Goal: Task Accomplishment & Management: Manage account settings

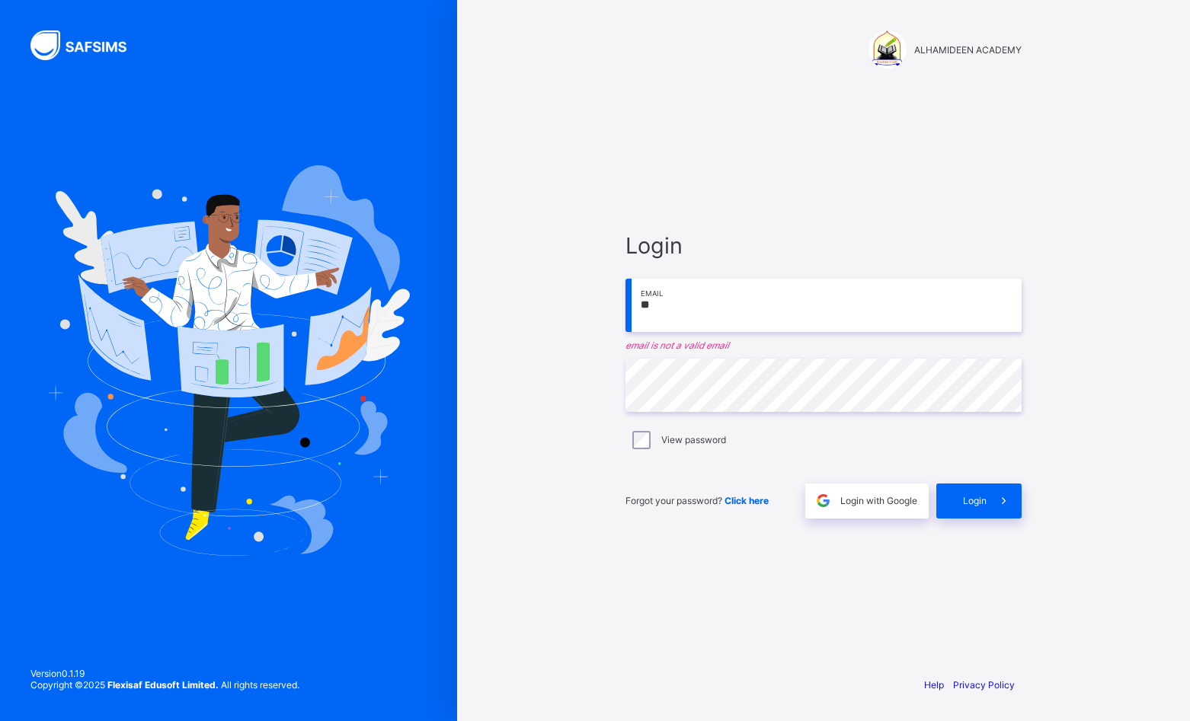
click at [638, 315] on input "**" at bounding box center [823, 305] width 396 height 53
click at [662, 304] on input "***" at bounding box center [823, 305] width 396 height 53
type input "**********"
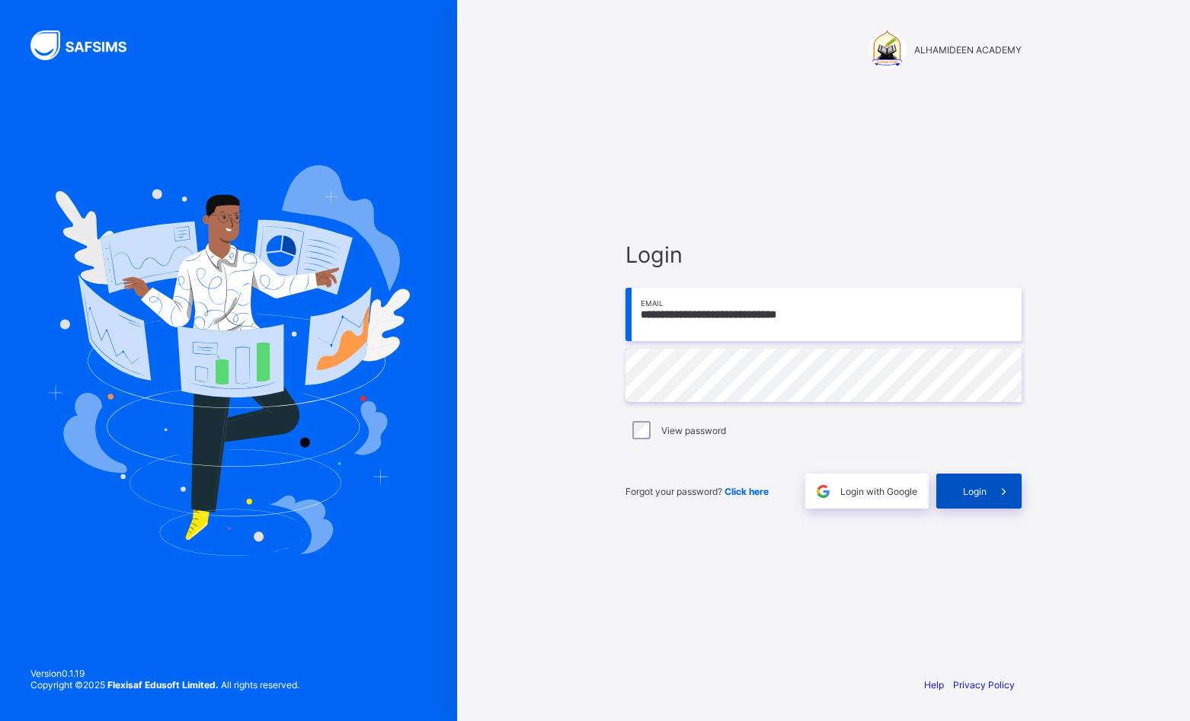
click at [977, 481] on div "Login" at bounding box center [978, 491] width 85 height 35
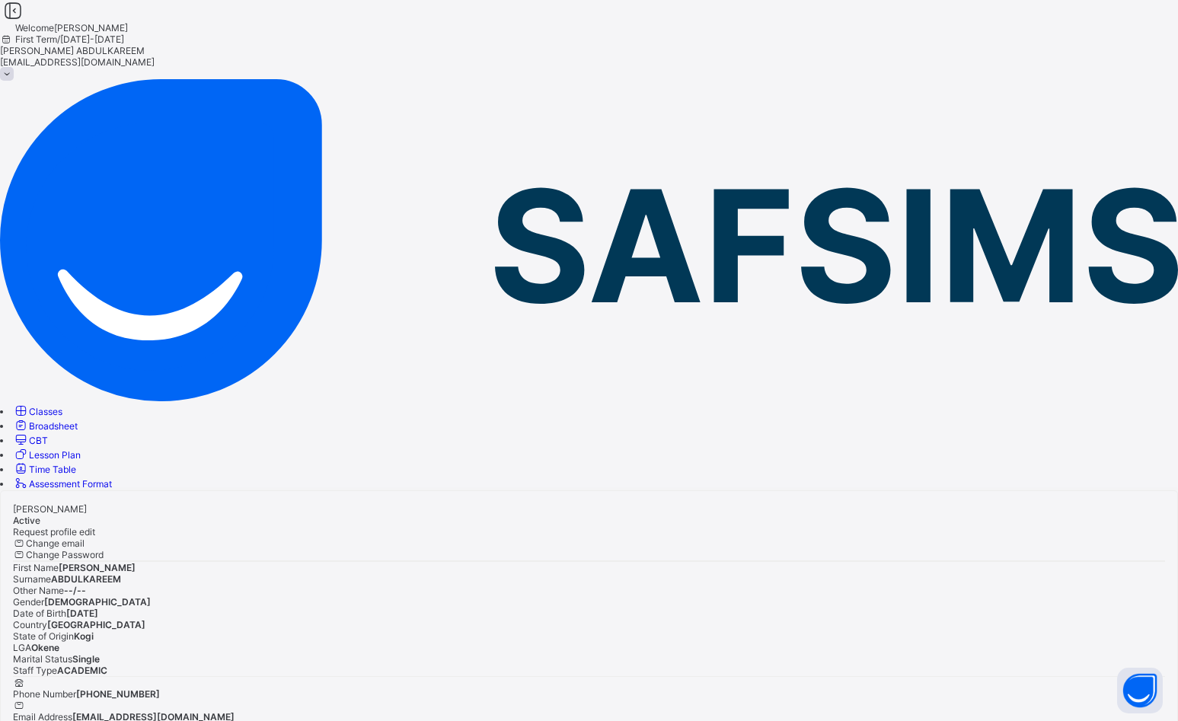
scroll to position [40, 0]
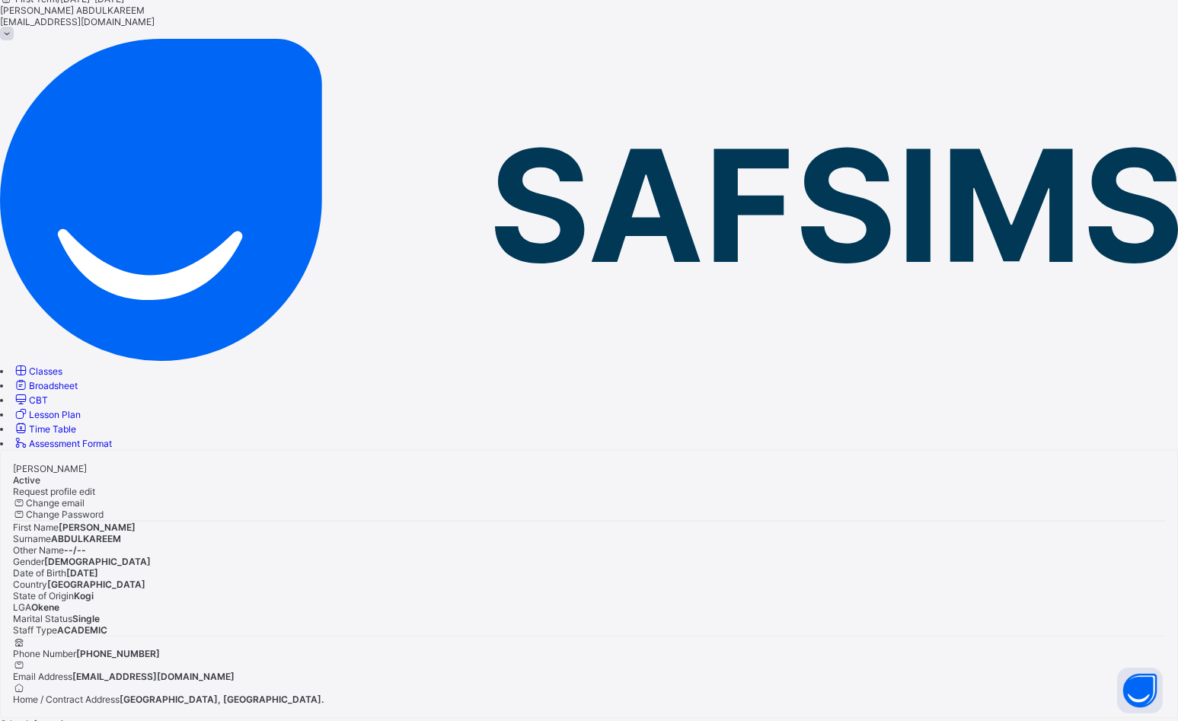
click at [61, 366] on span "Classes" at bounding box center [46, 371] width 34 height 11
click at [29, 363] on icon at bounding box center [21, 370] width 16 height 14
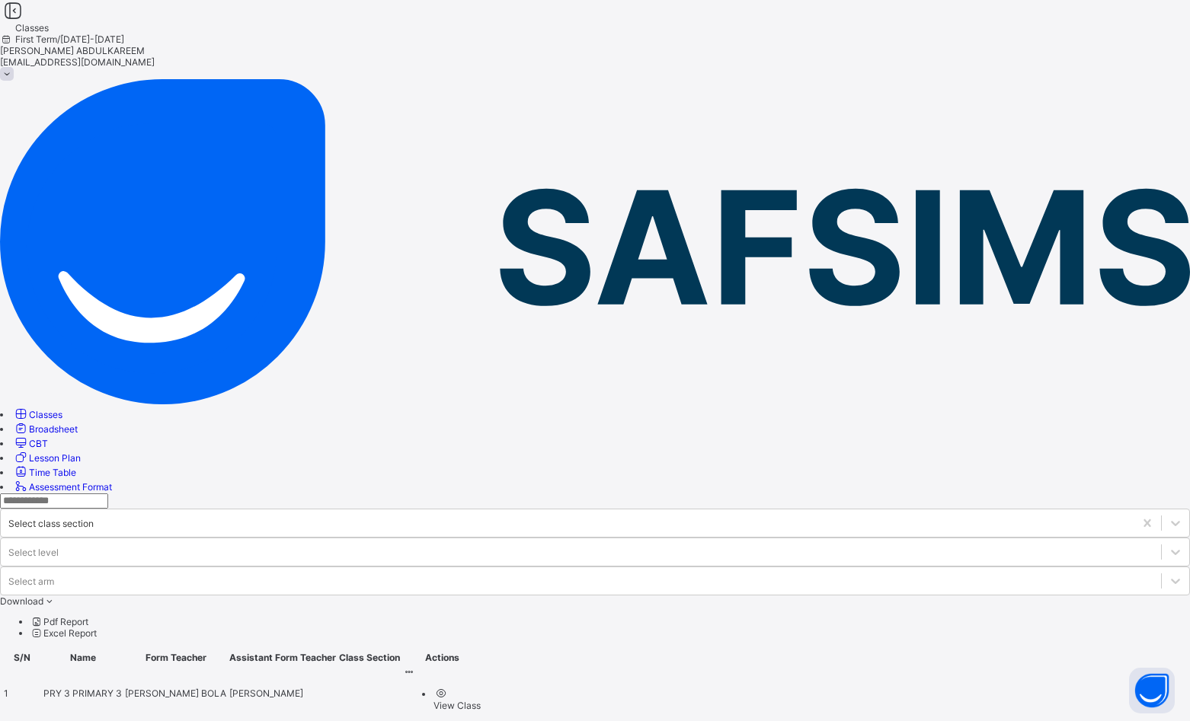
click at [416, 666] on icon at bounding box center [409, 671] width 13 height 11
click at [481, 700] on div "View Class" at bounding box center [456, 705] width 47 height 11
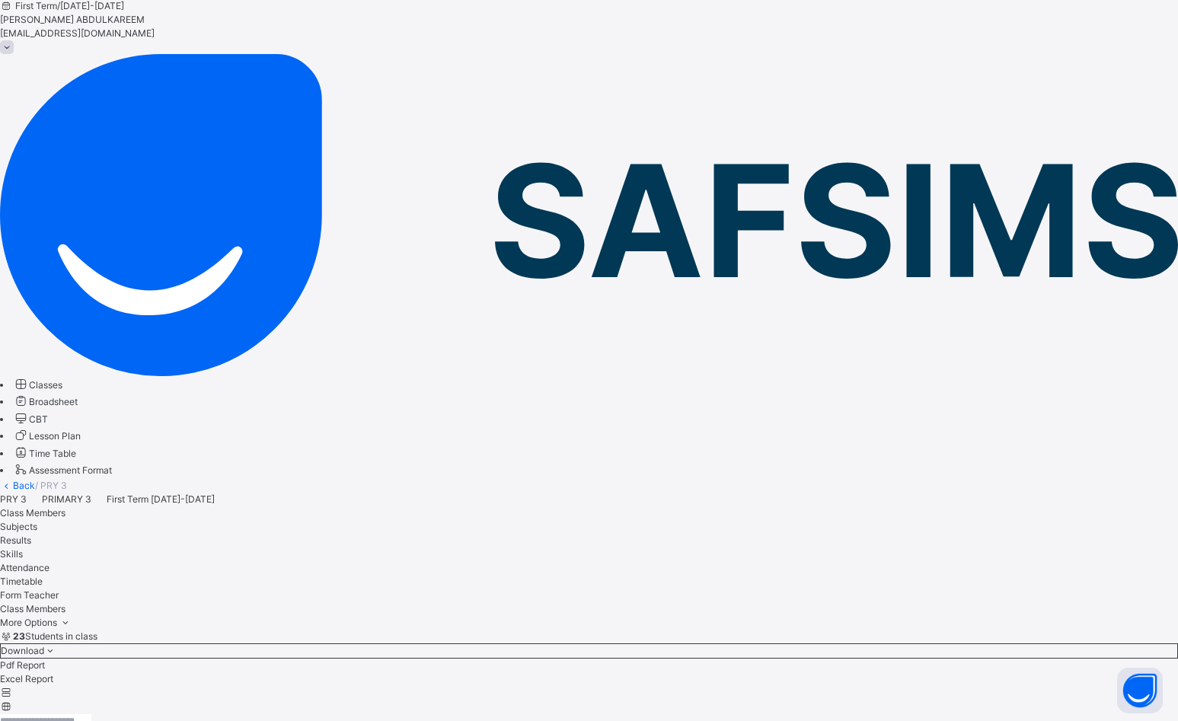
scroll to position [76, 0]
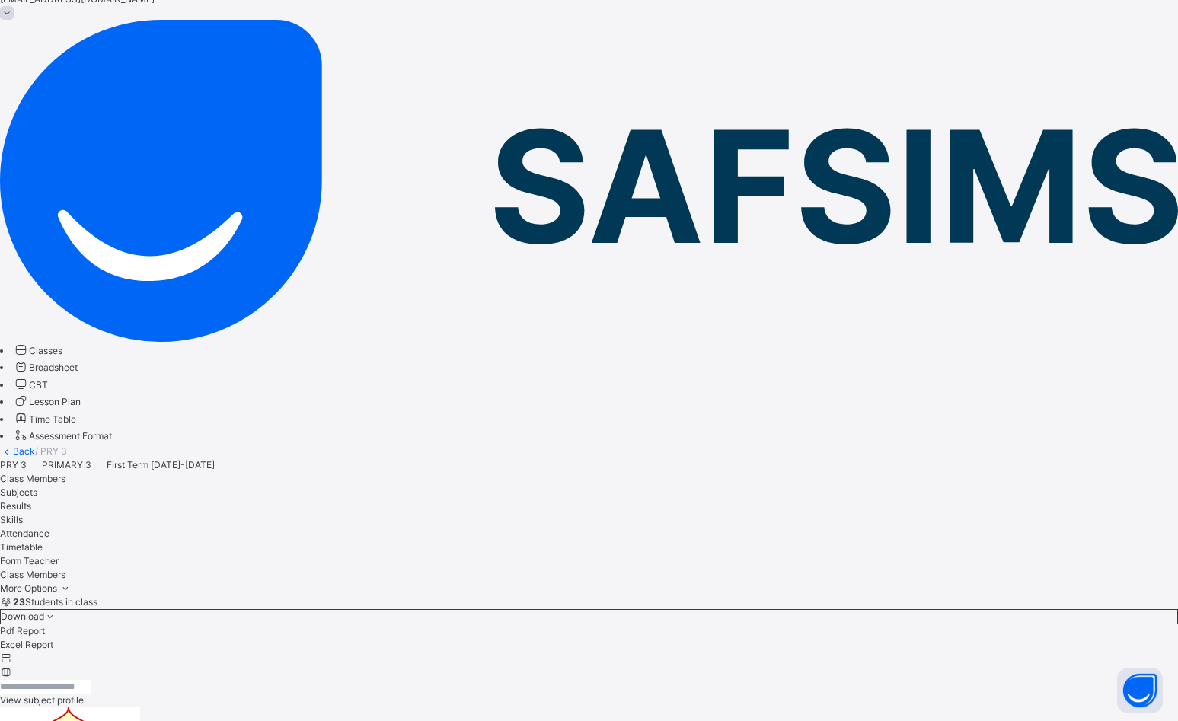
click at [50, 528] on span "Attendance" at bounding box center [25, 533] width 50 height 11
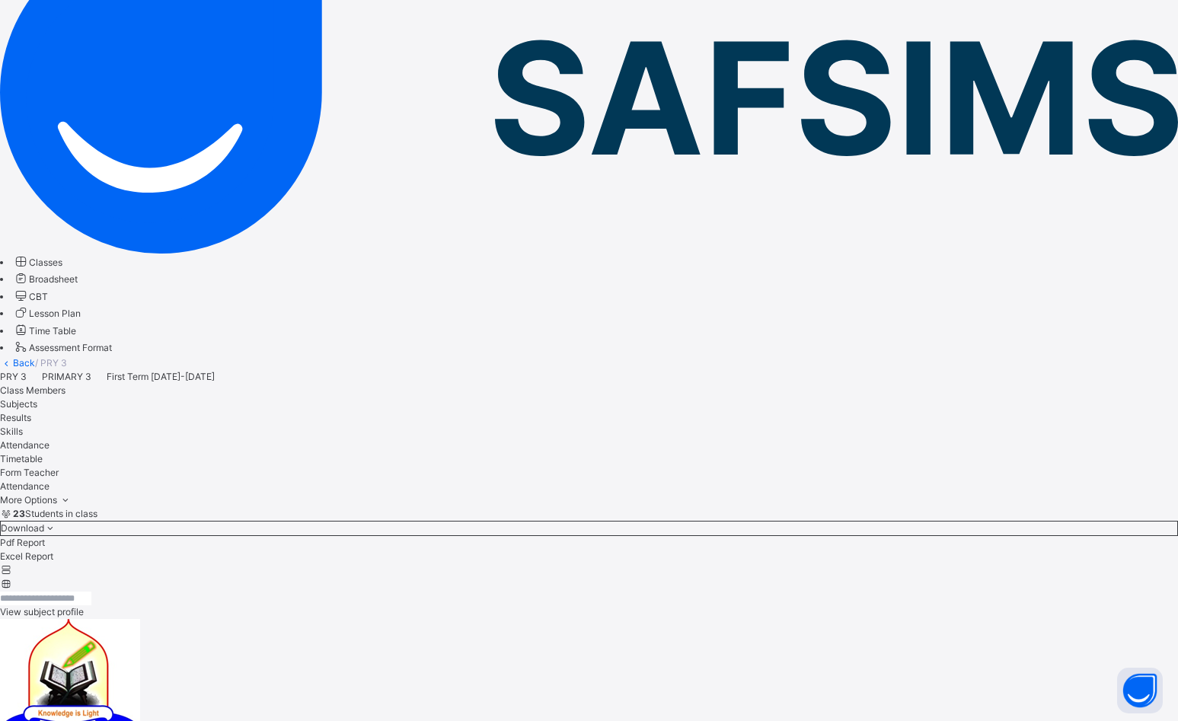
scroll to position [159, 0]
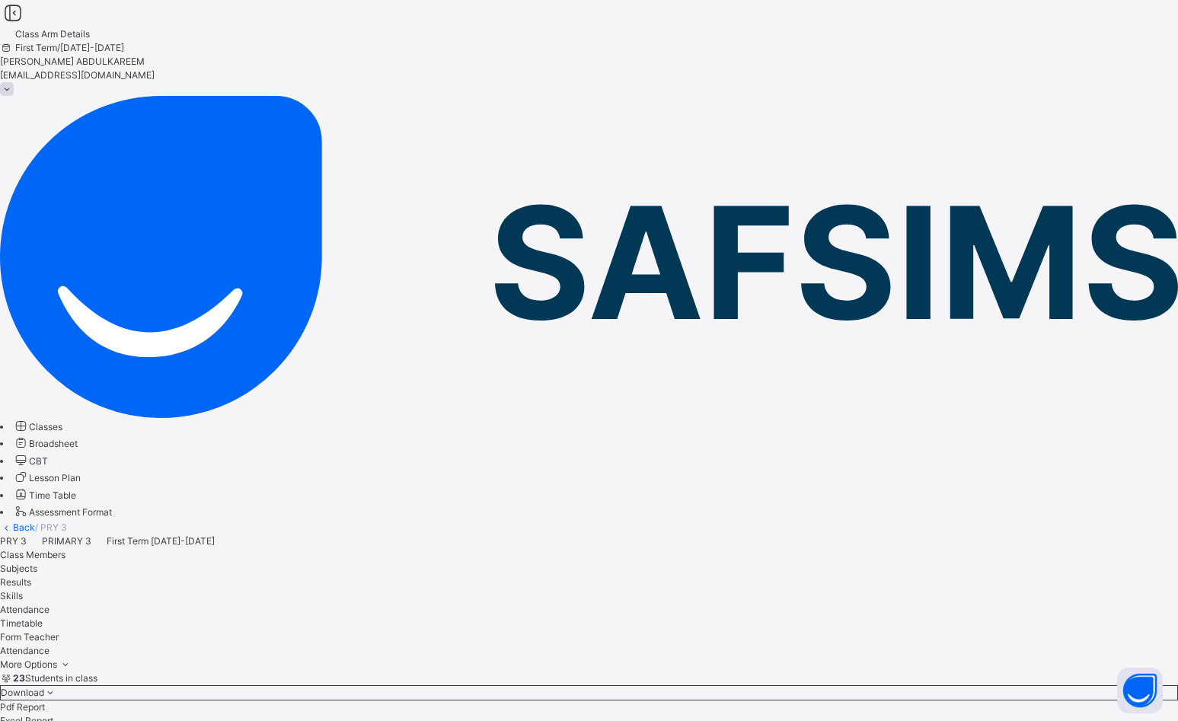
drag, startPoint x: 305, startPoint y: 404, endPoint x: 305, endPoint y: 411, distance: 7.7
click at [249, 488] on div "28" at bounding box center [257, 491] width 20 height 20
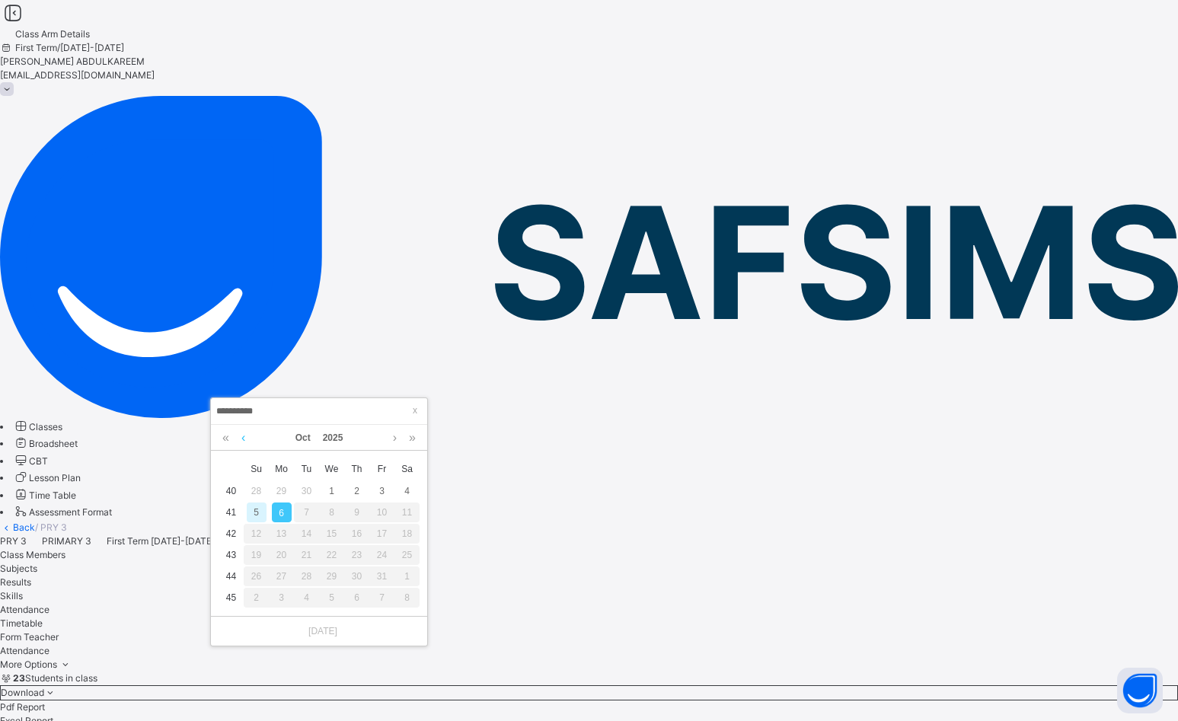
click at [240, 440] on link at bounding box center [243, 438] width 11 height 26
click at [286, 536] on div "15" at bounding box center [282, 534] width 20 height 20
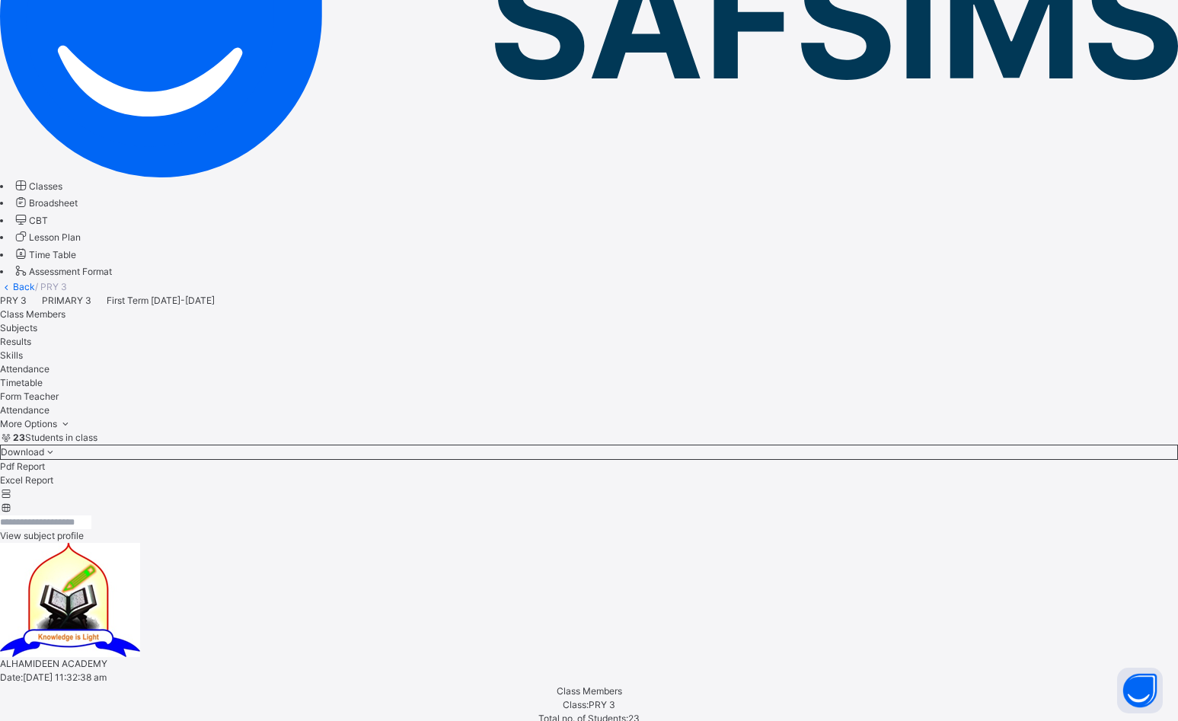
scroll to position [305, 0]
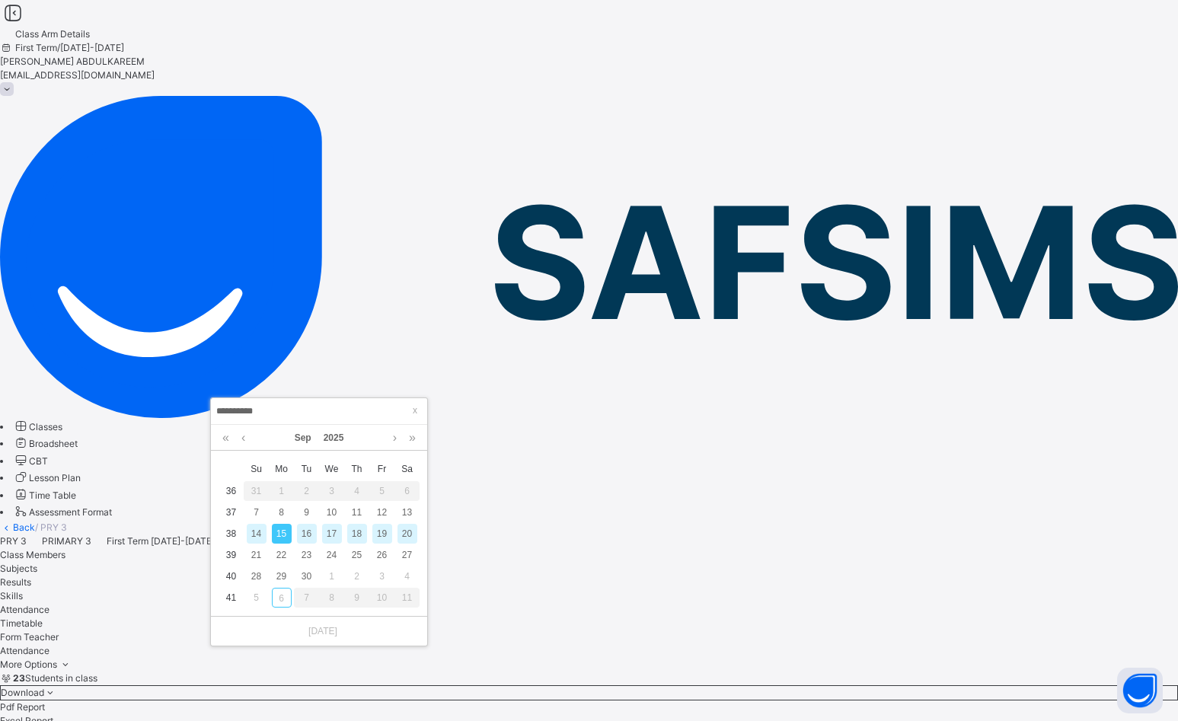
click at [301, 528] on div "16" at bounding box center [307, 534] width 20 height 20
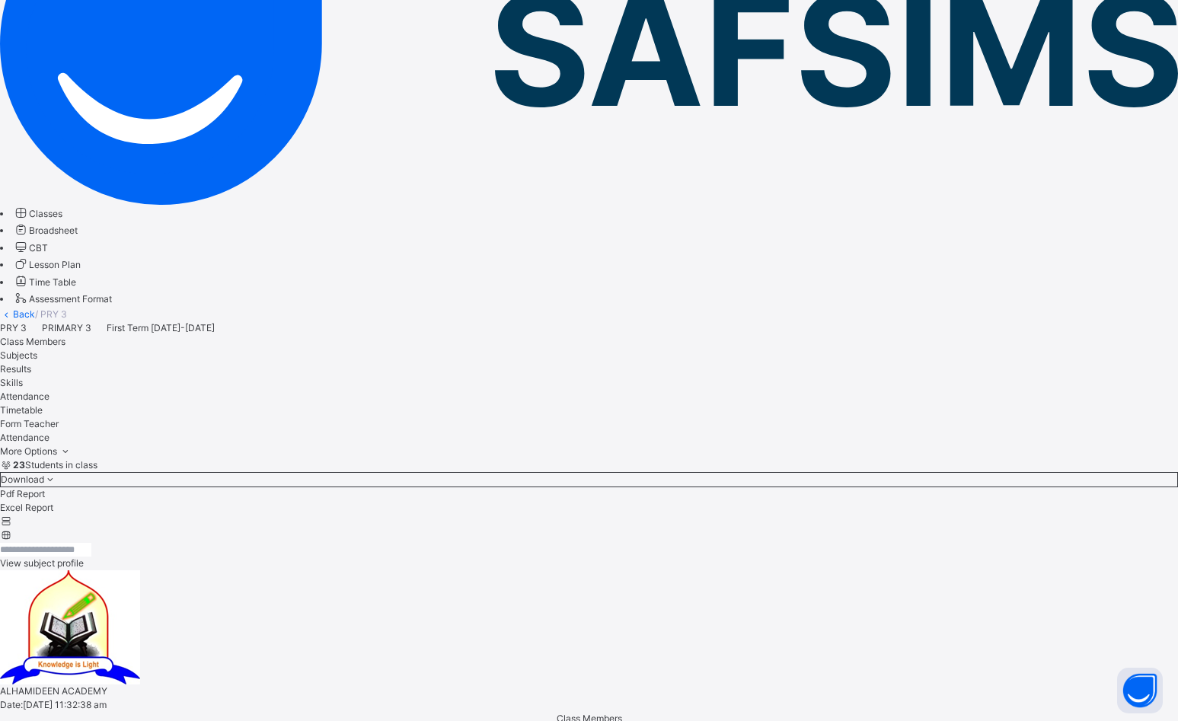
scroll to position [305, 0]
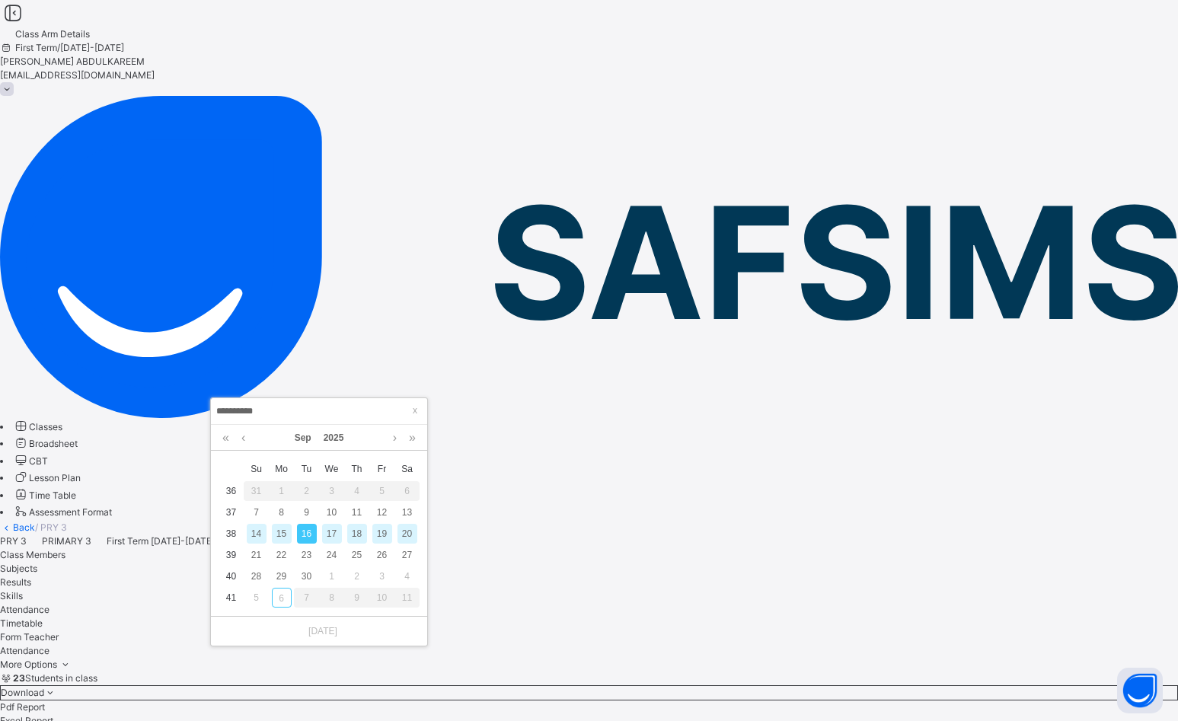
click at [327, 535] on div "17" at bounding box center [332, 534] width 20 height 20
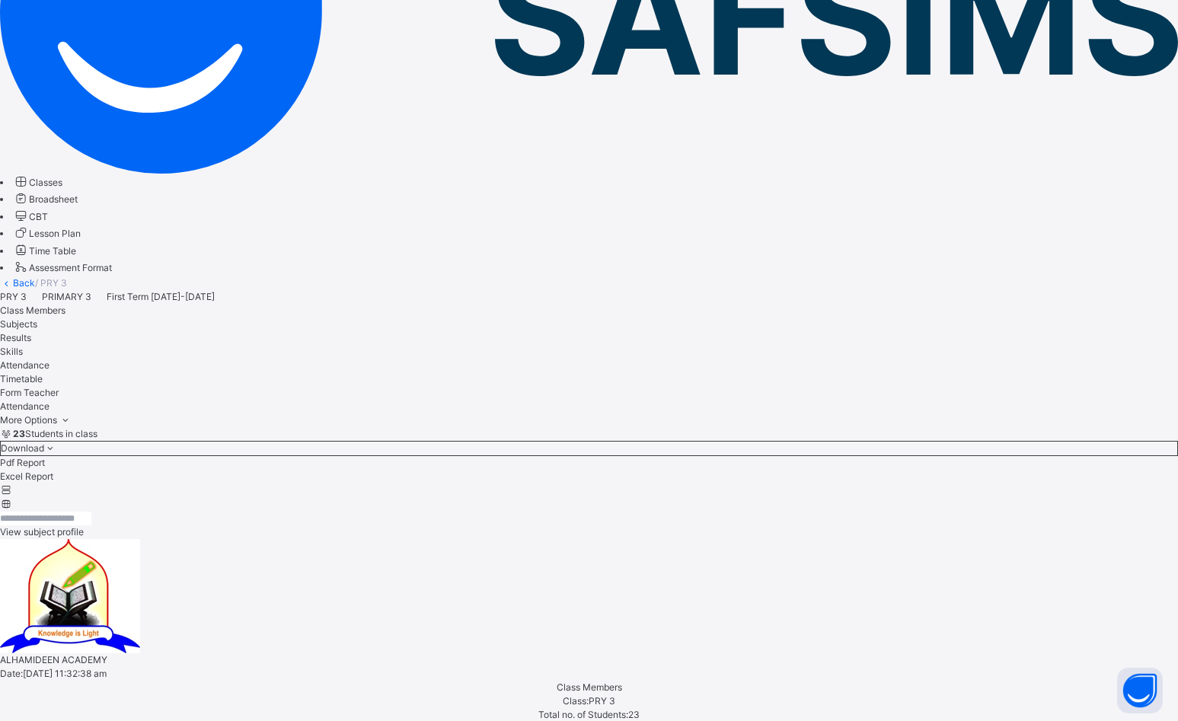
scroll to position [76, 0]
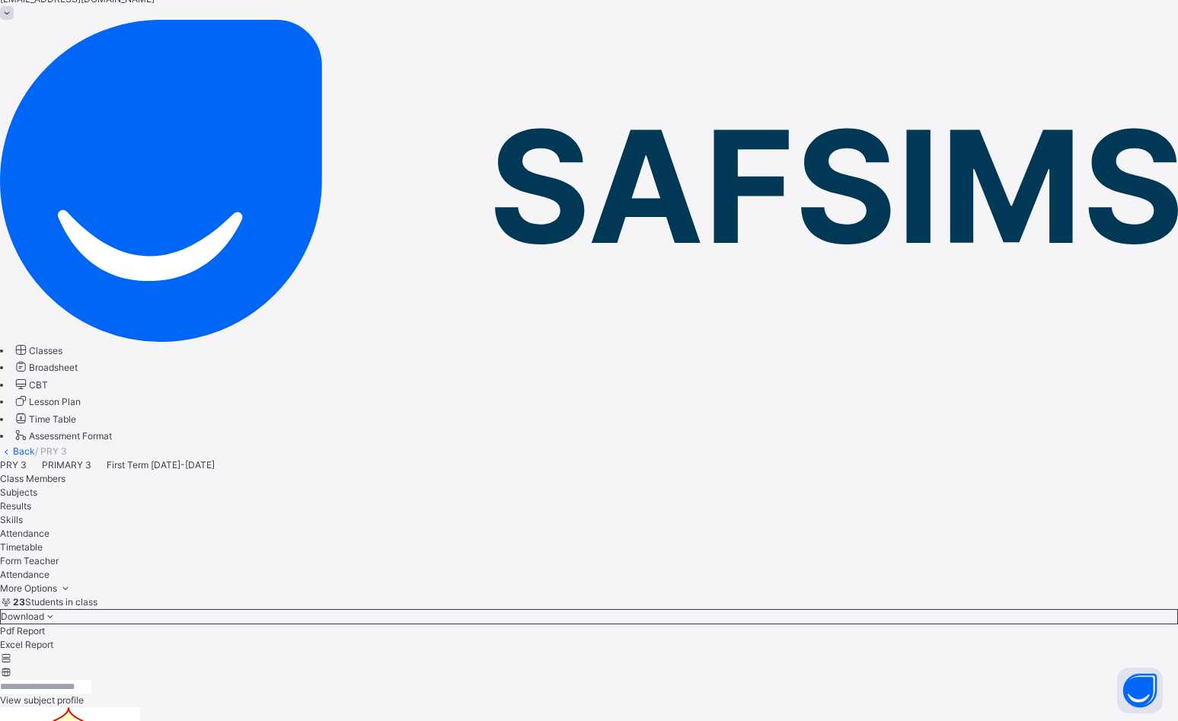
click at [360, 462] on div "18" at bounding box center [357, 458] width 20 height 20
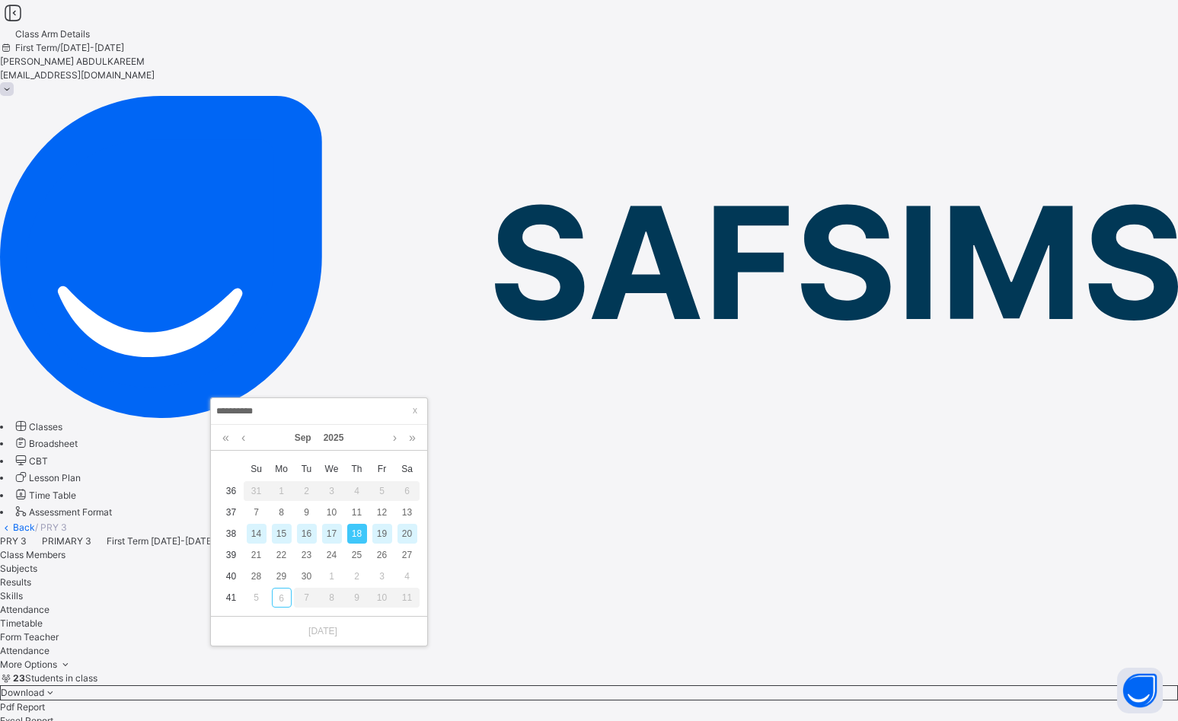
click at [378, 535] on div "19" at bounding box center [382, 534] width 20 height 20
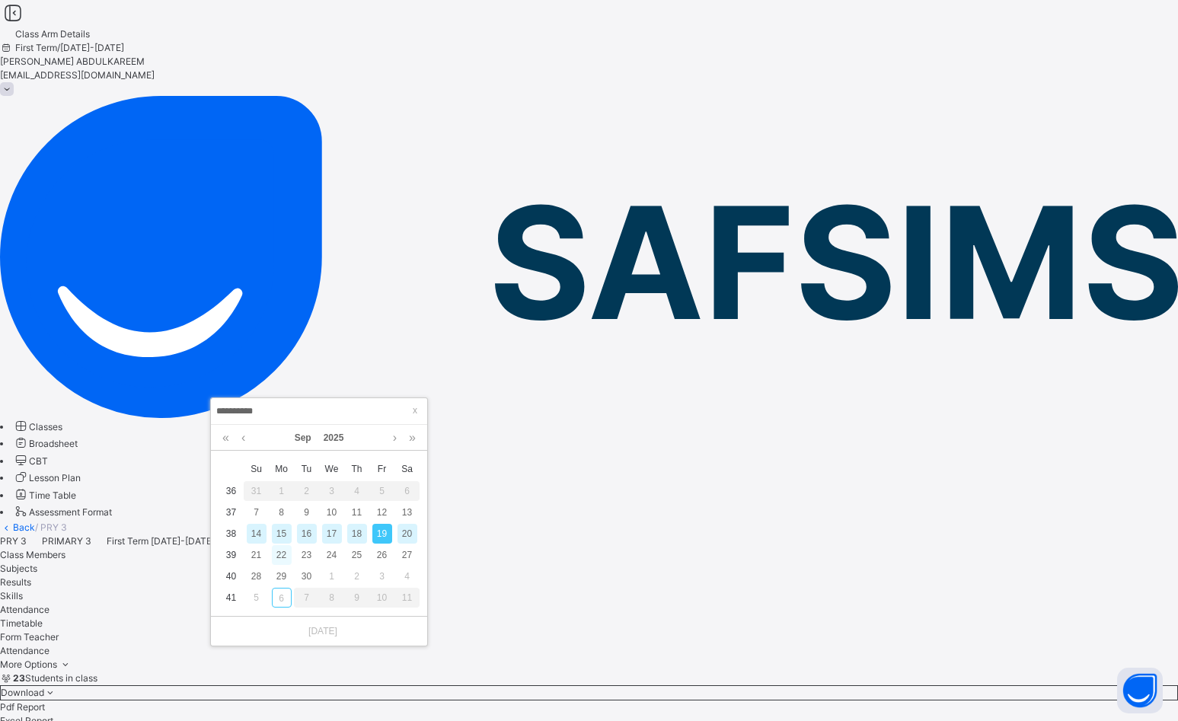
click at [291, 555] on div "22" at bounding box center [282, 555] width 20 height 20
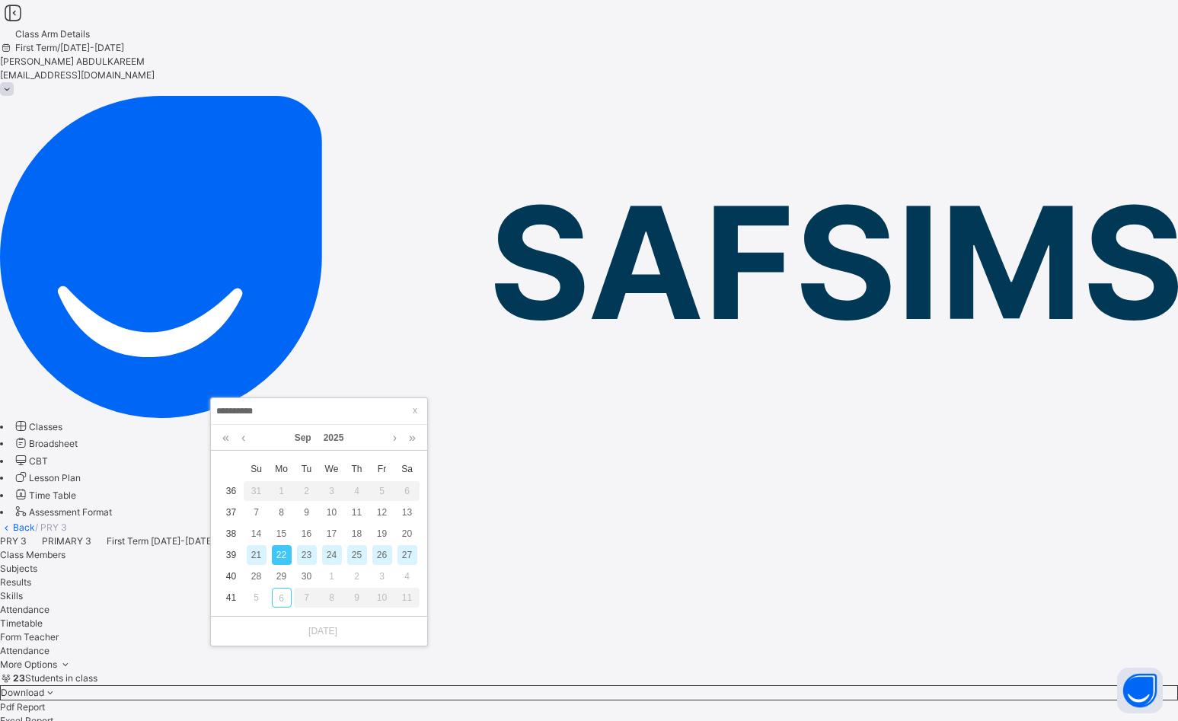
click at [356, 555] on div "25" at bounding box center [357, 555] width 20 height 20
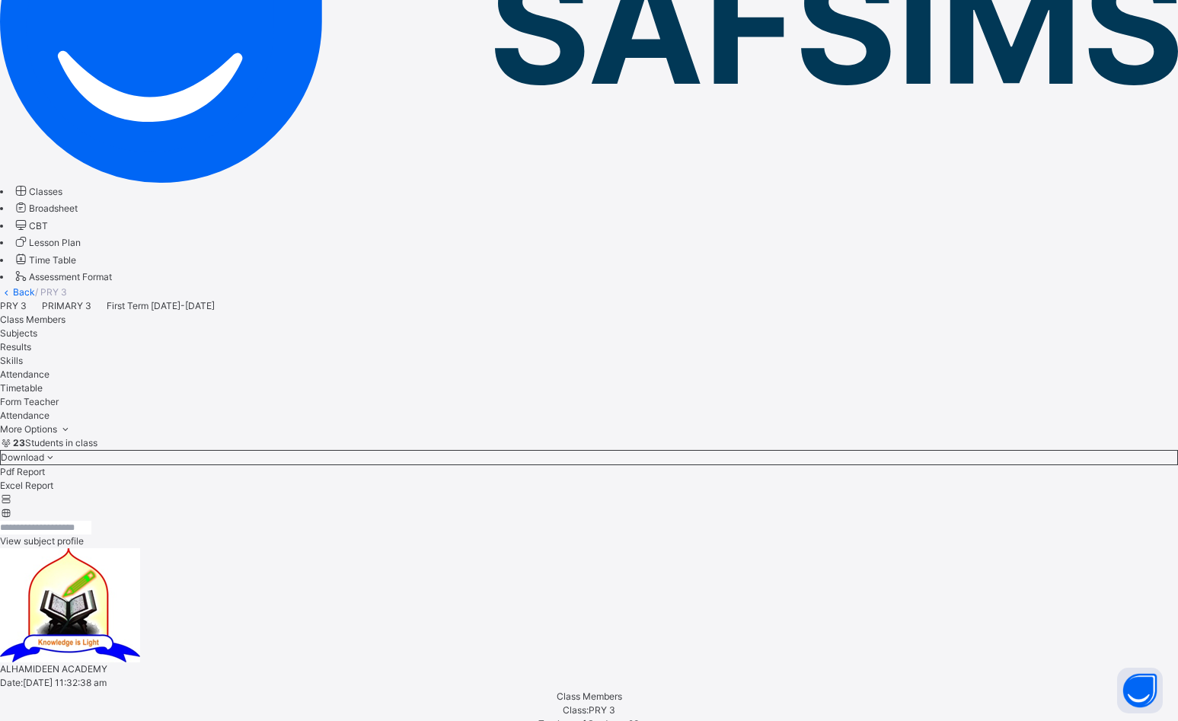
scroll to position [83, 0]
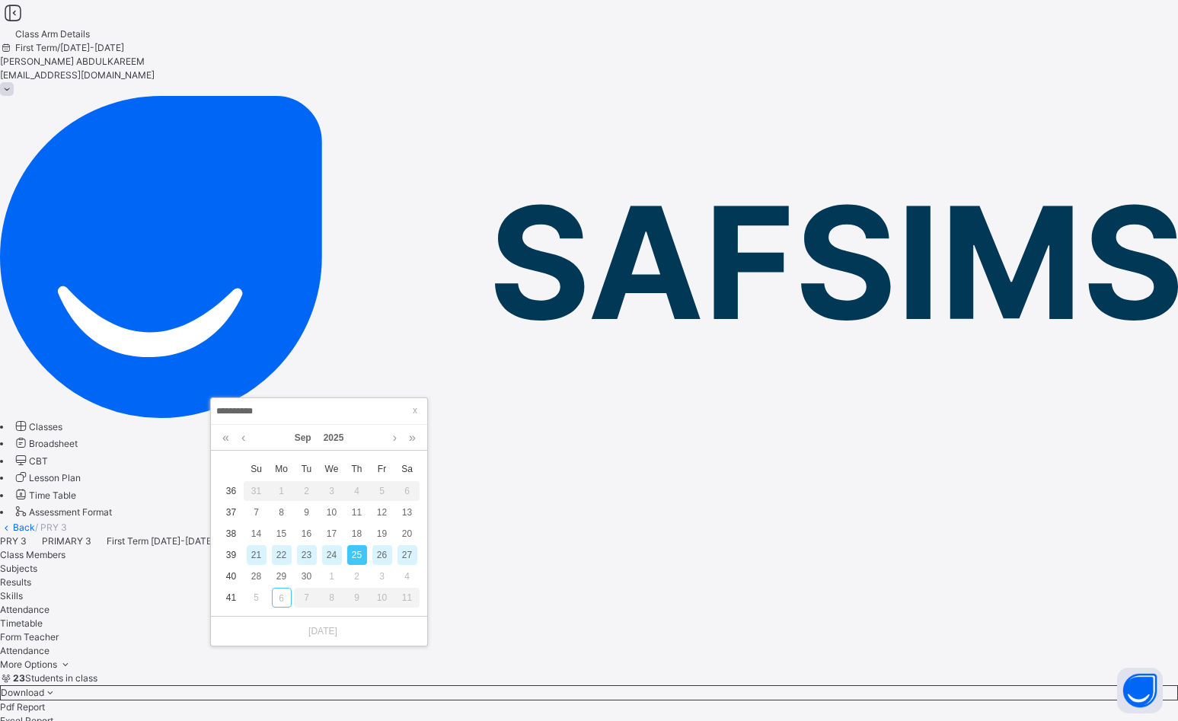
click at [382, 549] on div "26" at bounding box center [382, 555] width 20 height 20
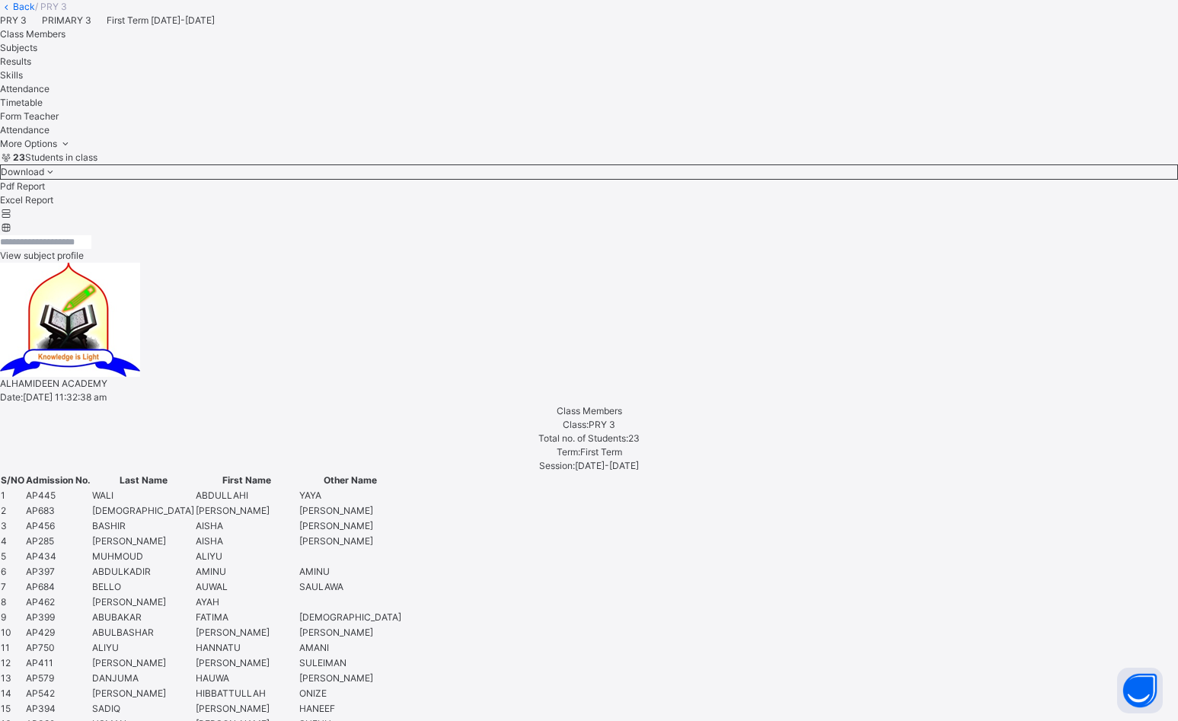
scroll to position [305, 0]
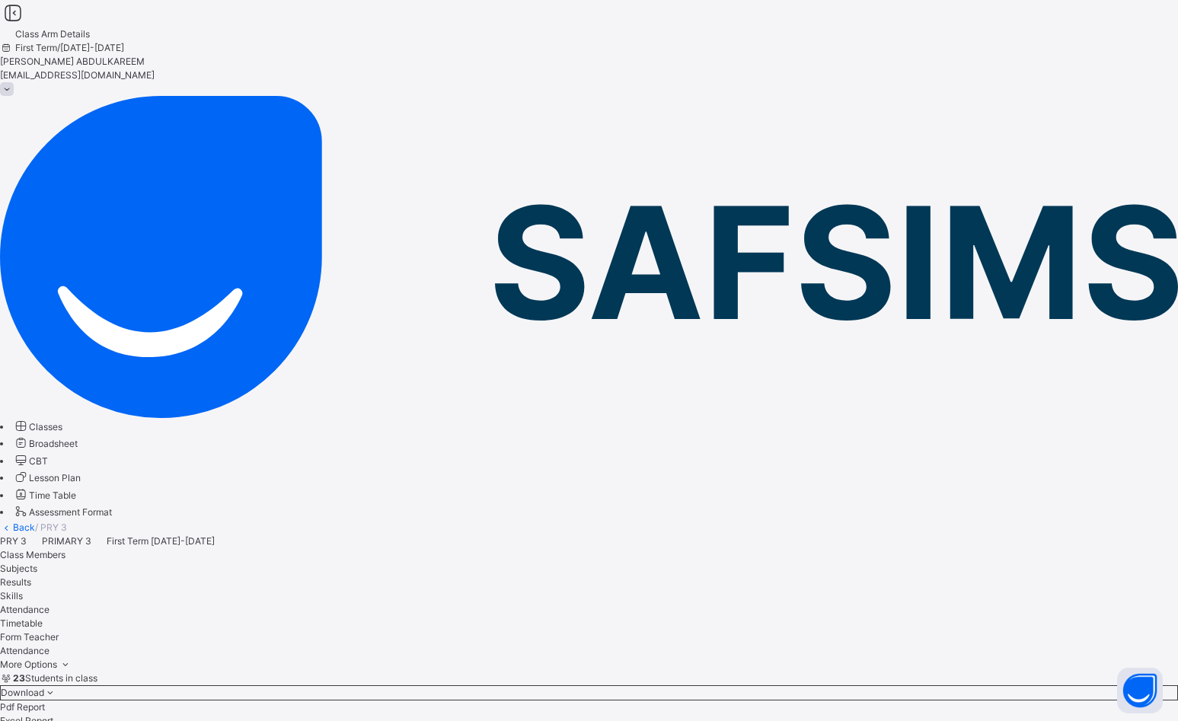
click at [81, 472] on span "Lesson Plan" at bounding box center [55, 477] width 52 height 11
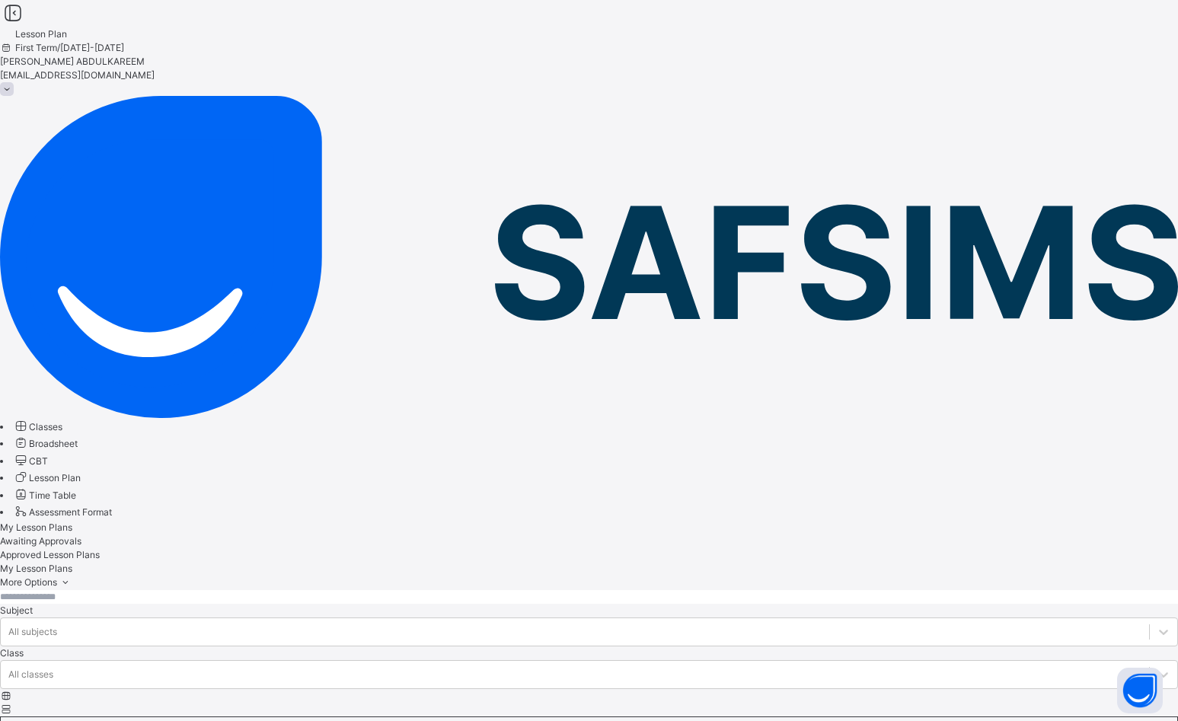
click at [14, 82] on span at bounding box center [7, 89] width 14 height 14
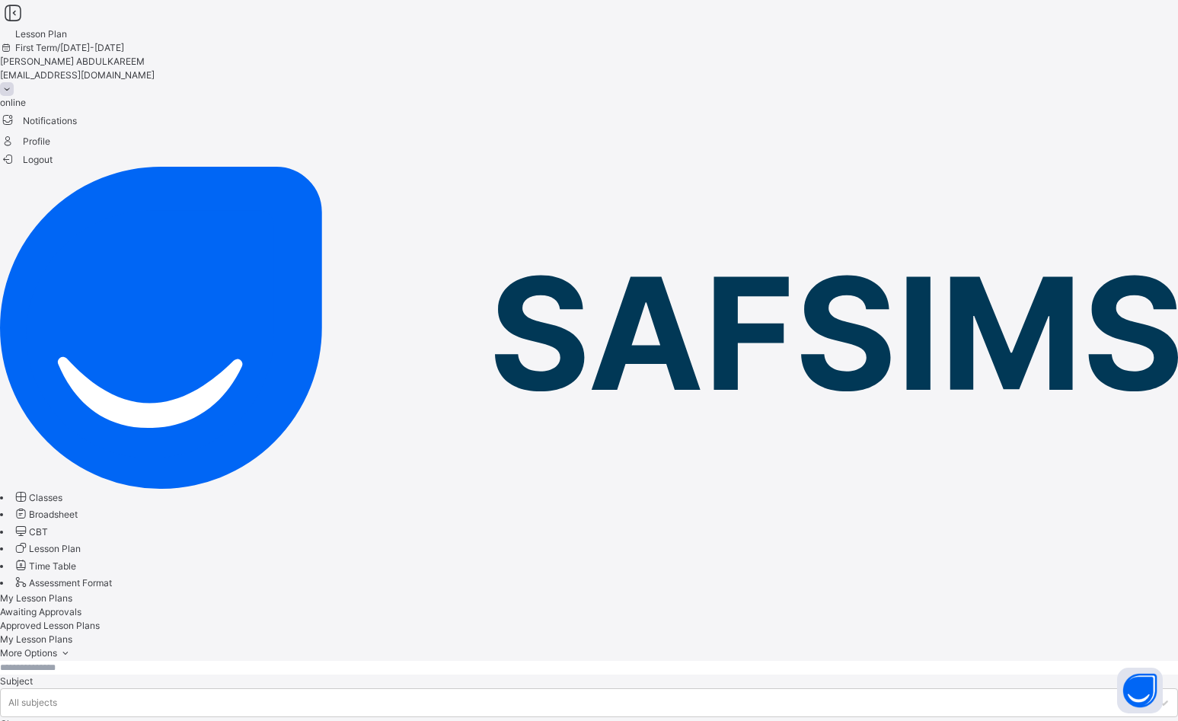
click at [53, 164] on span "Logout" at bounding box center [26, 160] width 53 height 16
